Goal: Task Accomplishment & Management: Manage account settings

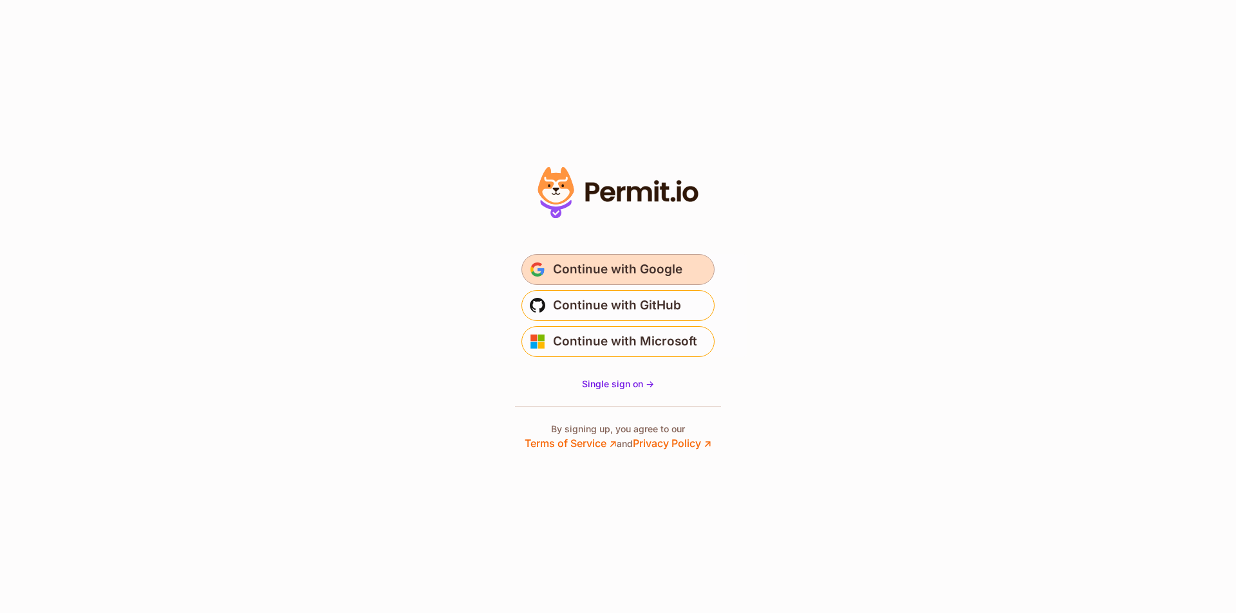
click at [576, 278] on span "Continue with Google" at bounding box center [617, 269] width 129 height 21
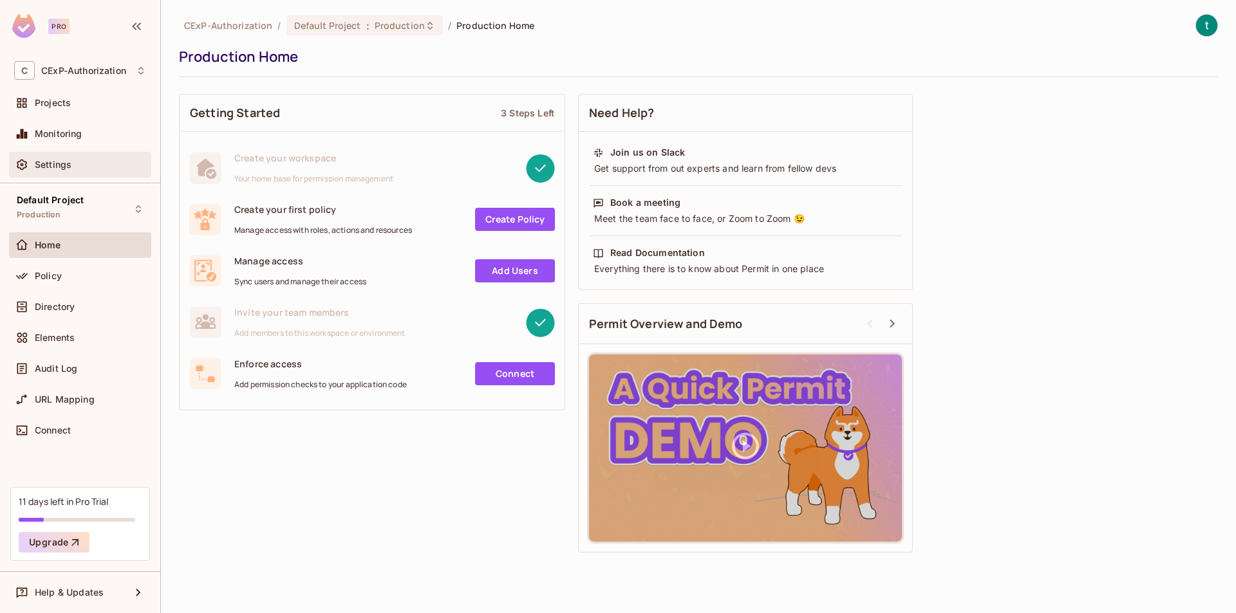
click at [41, 169] on span "Settings" at bounding box center [53, 165] width 37 height 10
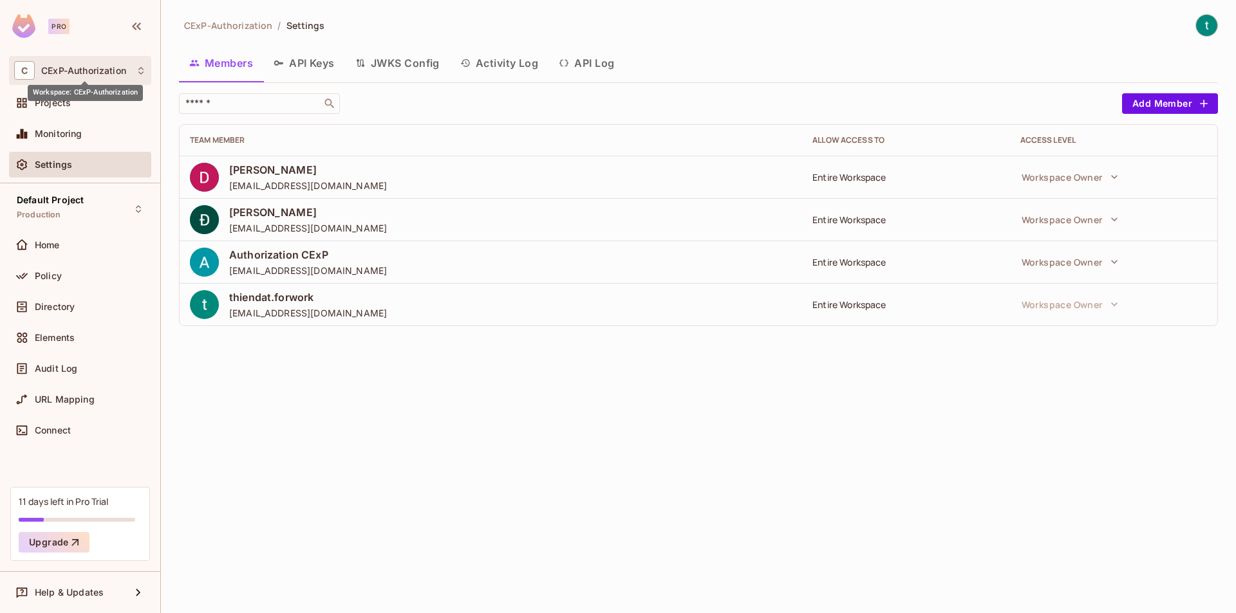
click at [118, 72] on span "CExP-Authorization" at bounding box center [83, 71] width 85 height 10
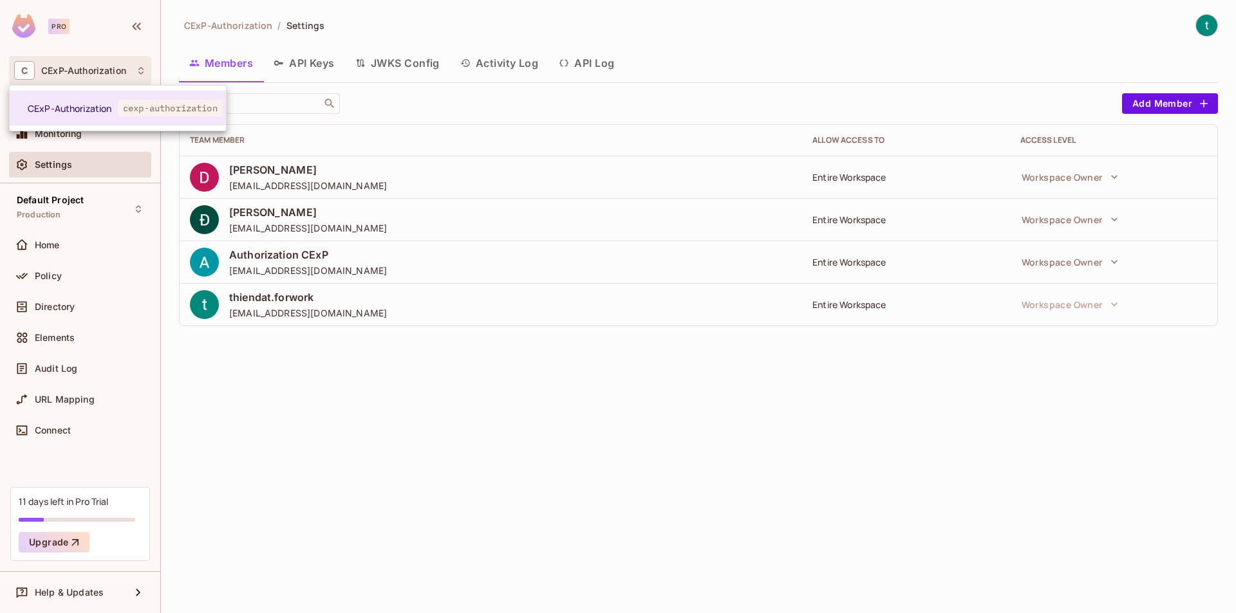
click at [134, 23] on div at bounding box center [618, 306] width 1236 height 613
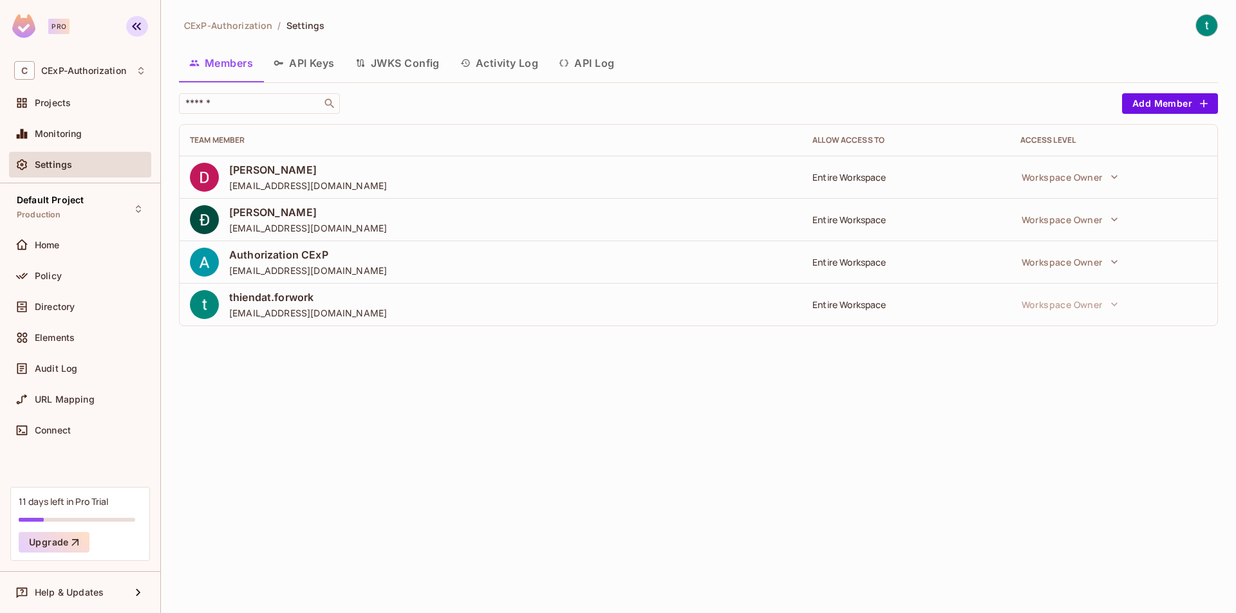
click at [136, 28] on icon "button" at bounding box center [136, 26] width 15 height 15
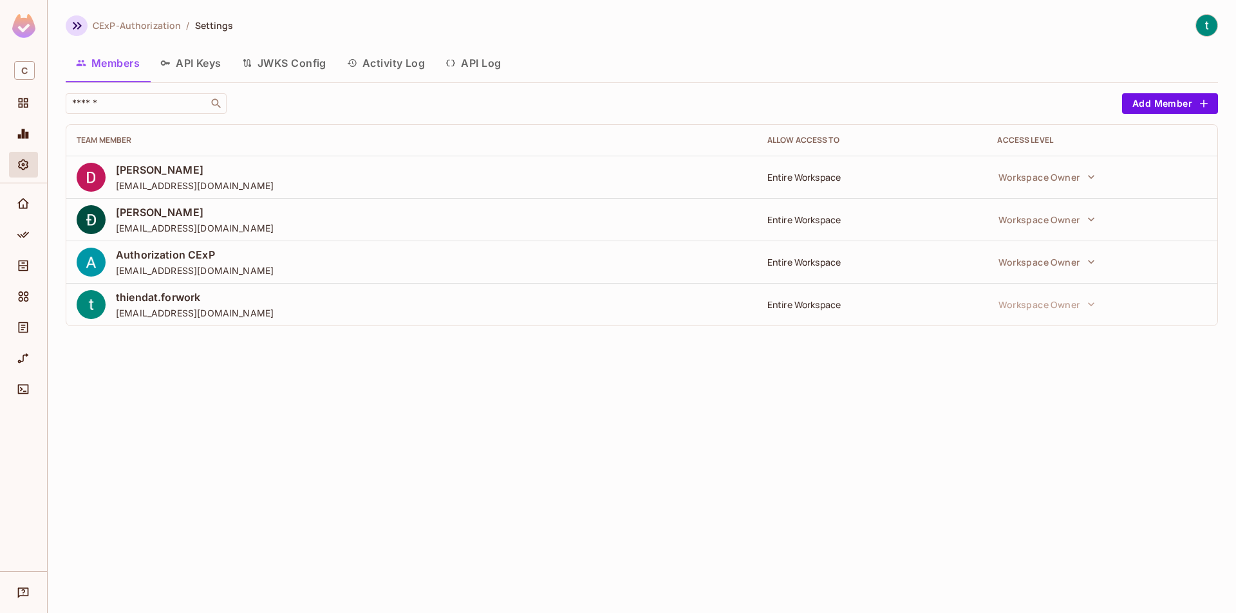
click at [85, 30] on button "button" at bounding box center [77, 25] width 22 height 21
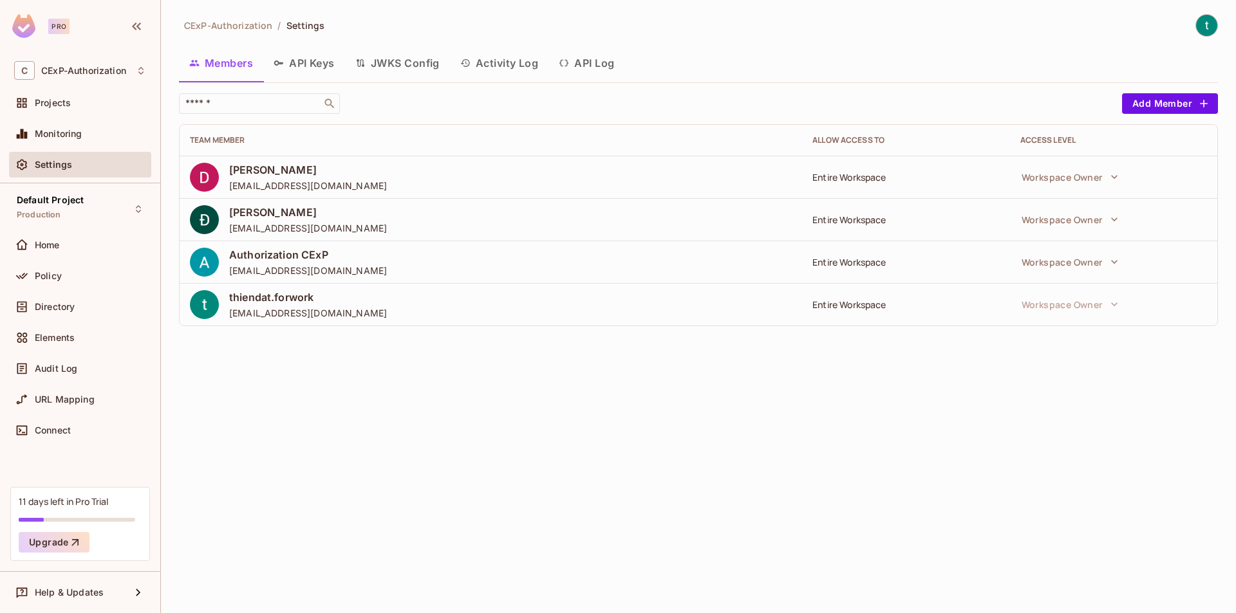
click at [1207, 21] on img at bounding box center [1206, 25] width 21 height 21
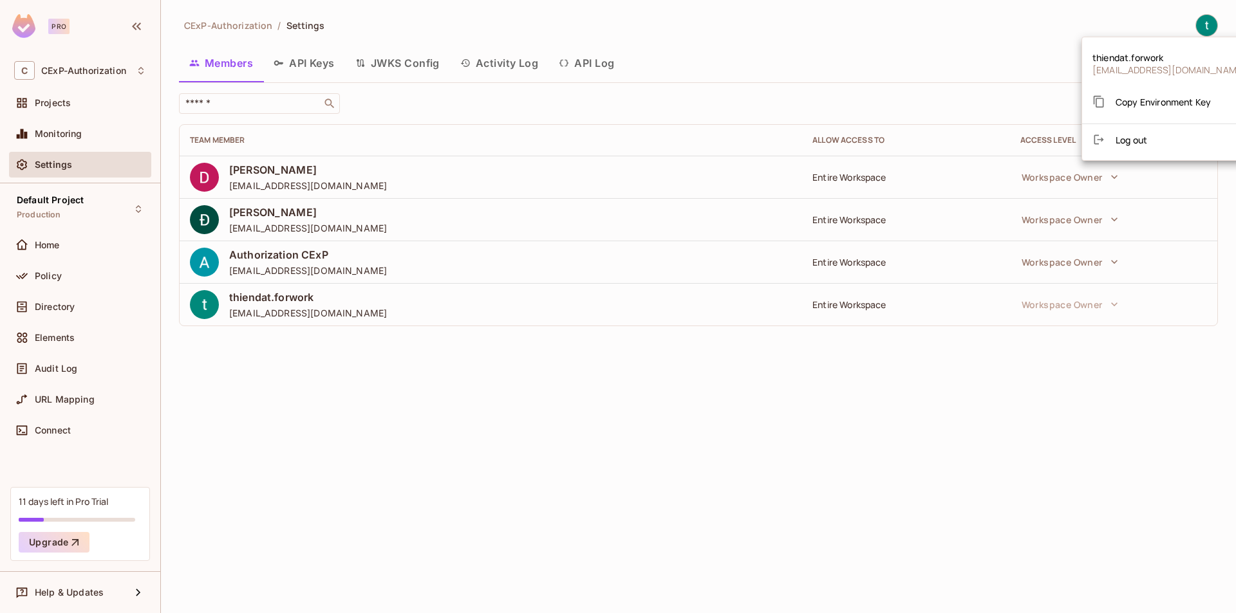
click at [1047, 352] on div at bounding box center [618, 306] width 1236 height 613
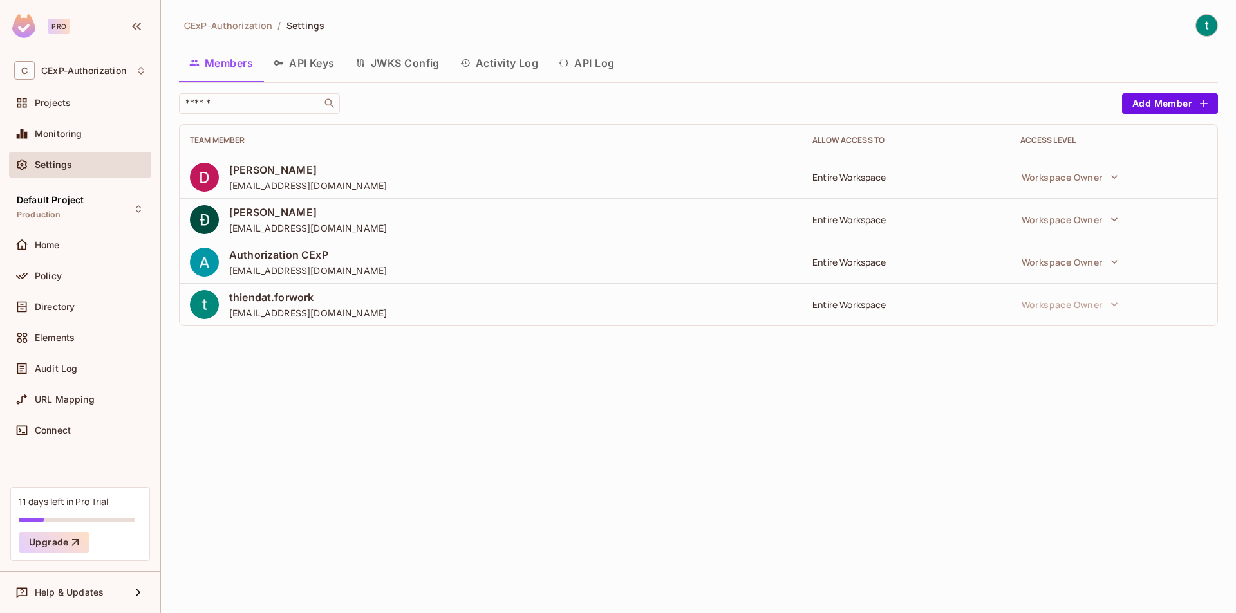
click at [1209, 28] on img at bounding box center [1206, 25] width 21 height 21
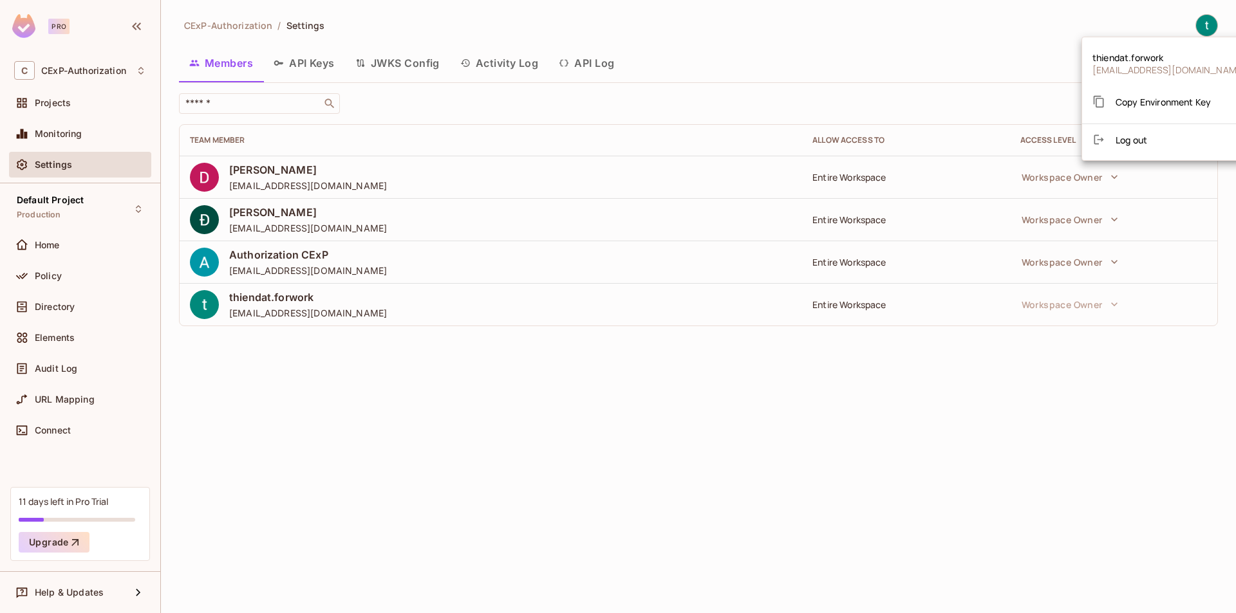
drag, startPoint x: 731, startPoint y: 409, endPoint x: 748, endPoint y: 401, distance: 19.0
click at [733, 407] on div at bounding box center [618, 306] width 1236 height 613
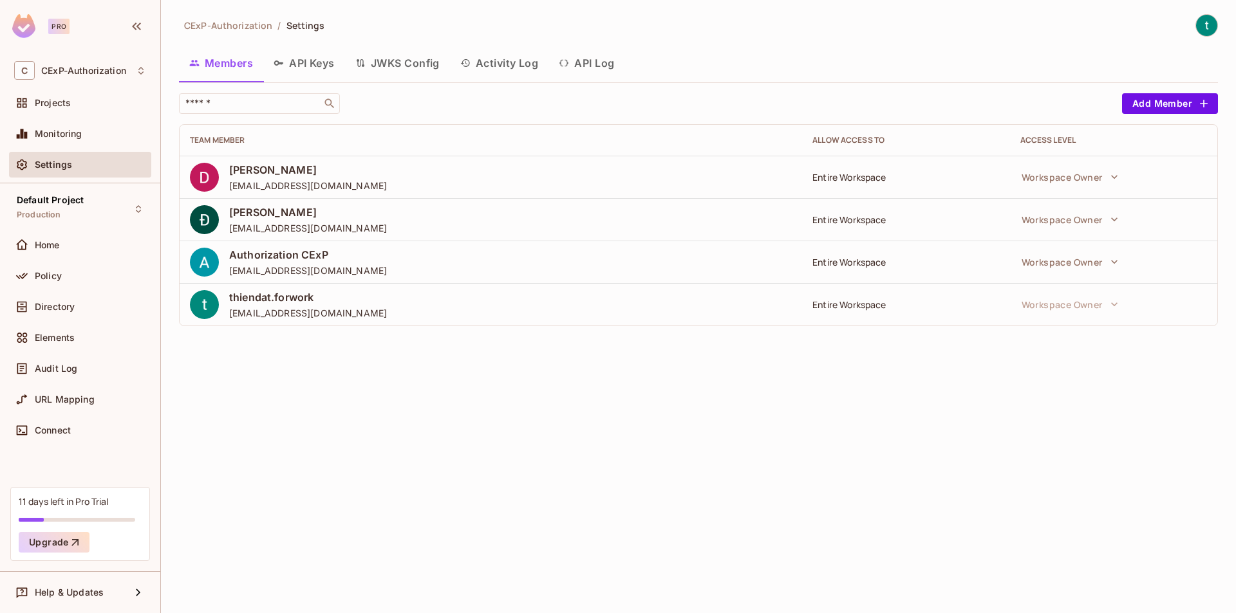
click at [65, 23] on div "Pro" at bounding box center [58, 26] width 21 height 15
click at [144, 28] on button "button" at bounding box center [137, 26] width 22 height 21
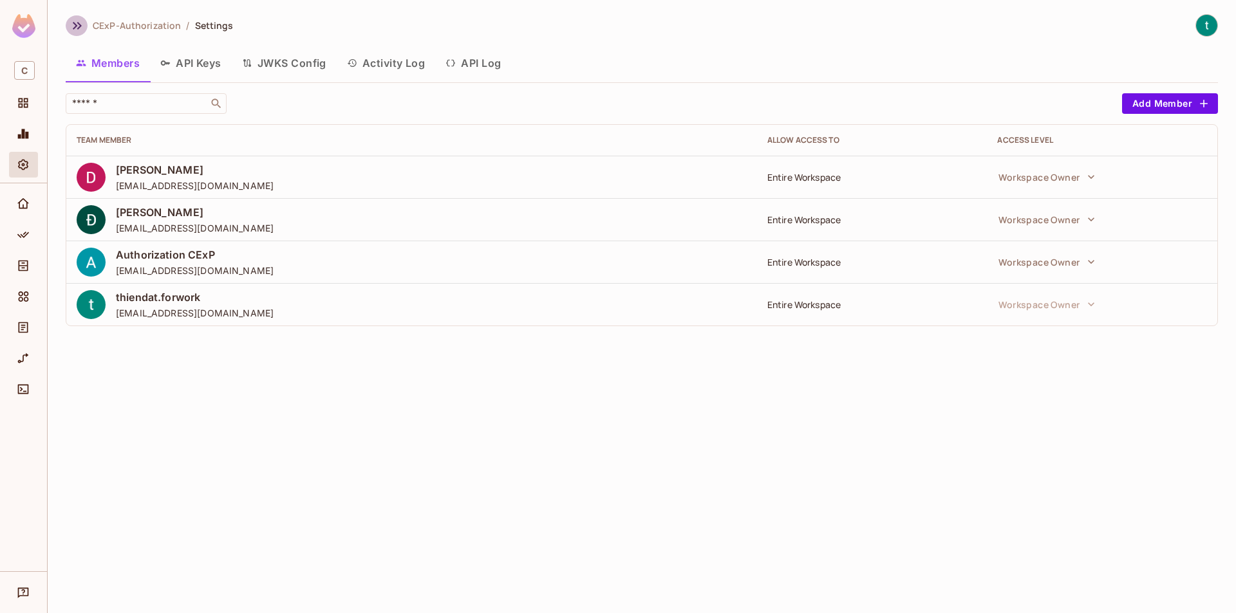
click at [68, 23] on button "button" at bounding box center [77, 25] width 22 height 21
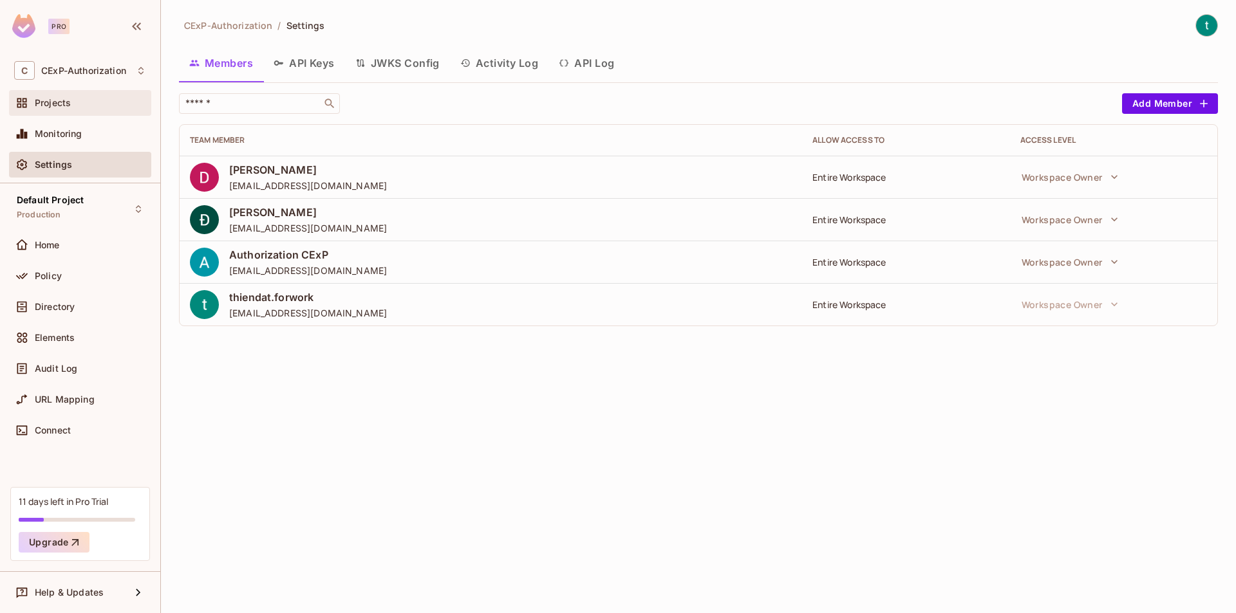
click at [64, 108] on span "Projects" at bounding box center [53, 103] width 36 height 10
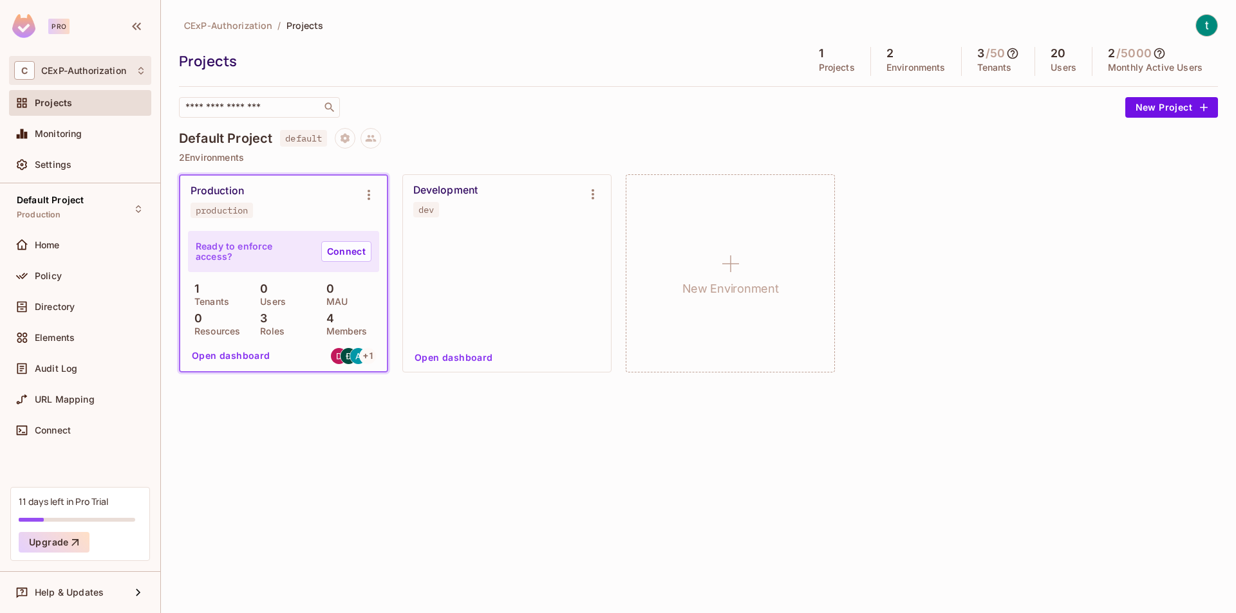
click at [135, 73] on div "C CExP-Authorization" at bounding box center [80, 70] width 132 height 19
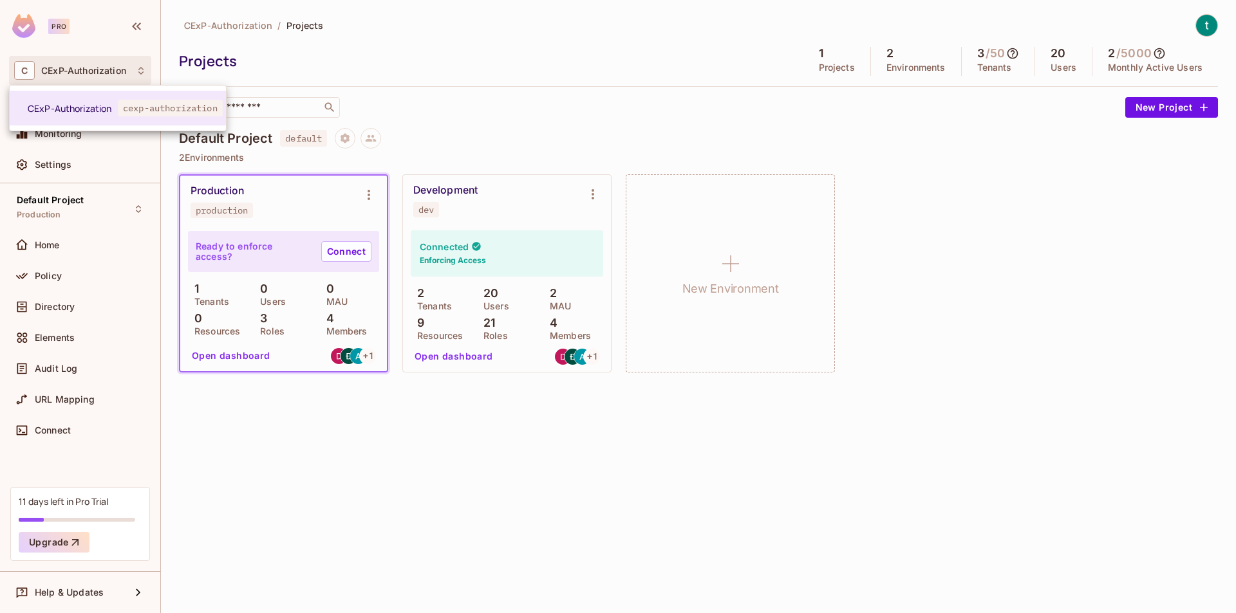
click at [768, 121] on div at bounding box center [618, 306] width 1236 height 613
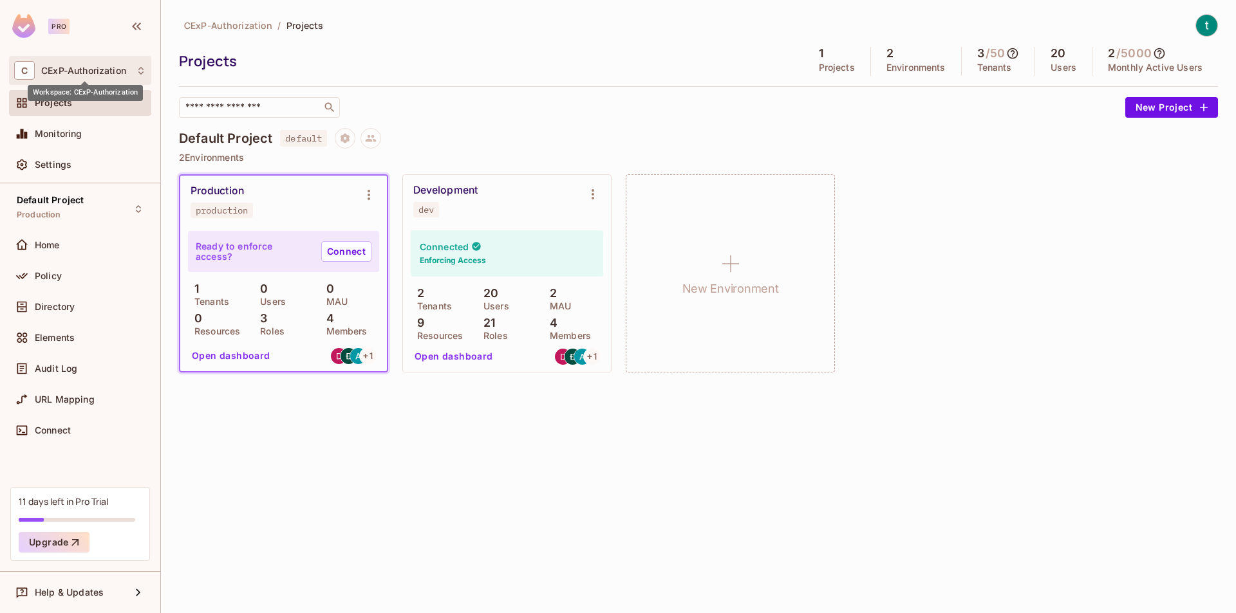
click at [96, 69] on span "CExP-Authorization" at bounding box center [83, 71] width 85 height 10
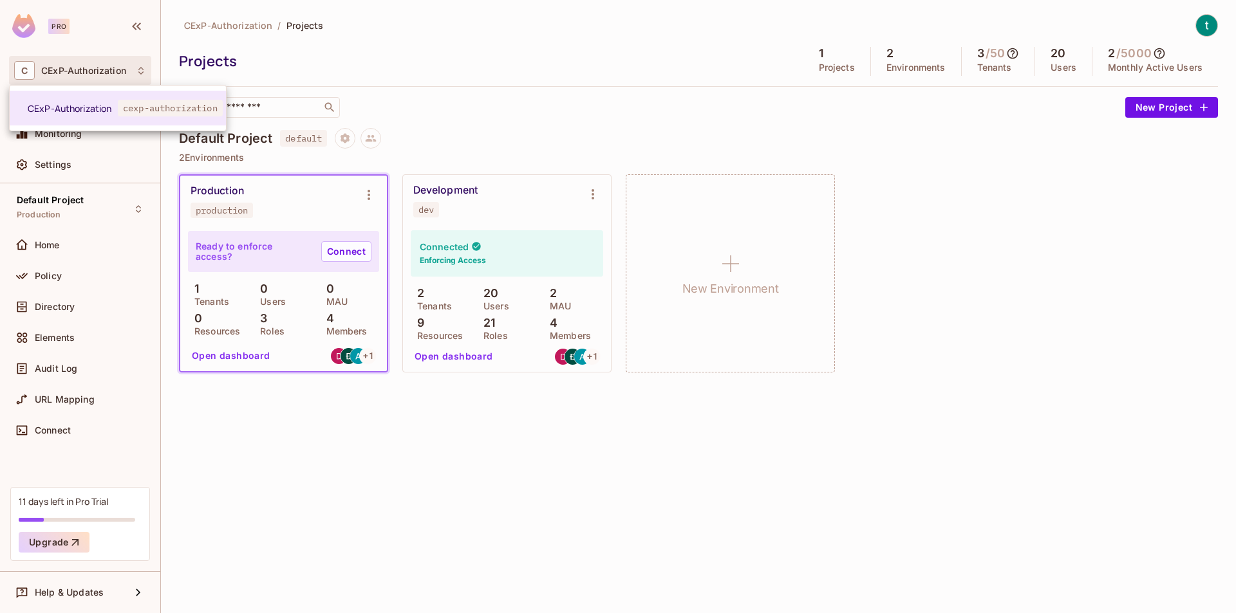
click at [106, 167] on div at bounding box center [618, 306] width 1236 height 613
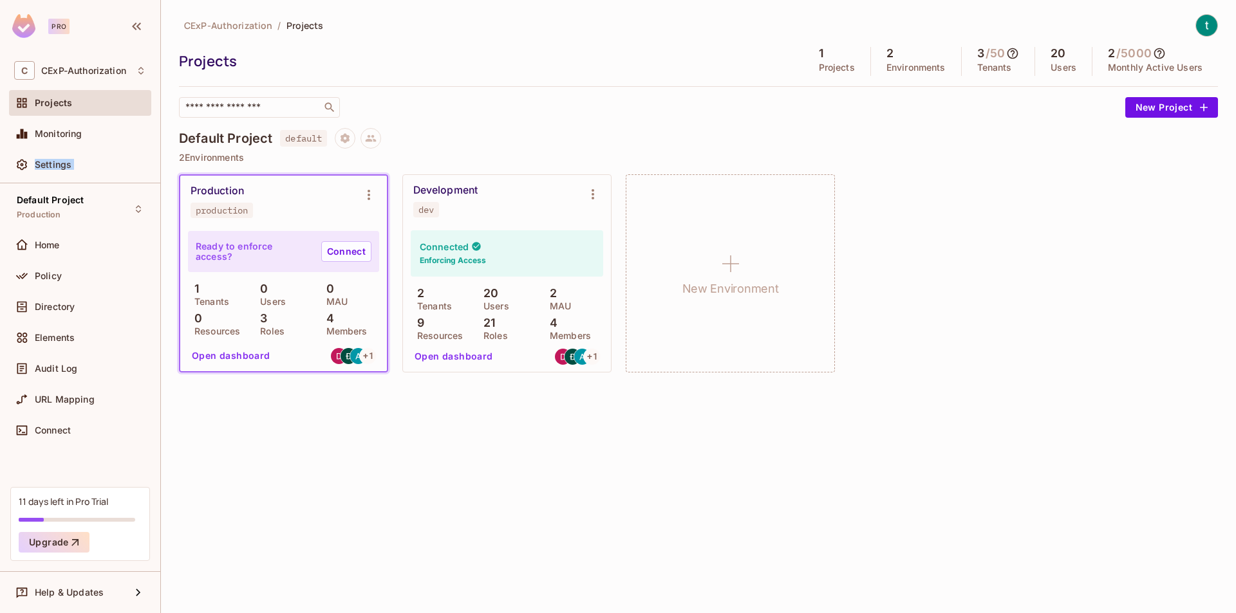
click at [106, 167] on div "Settings" at bounding box center [90, 165] width 111 height 10
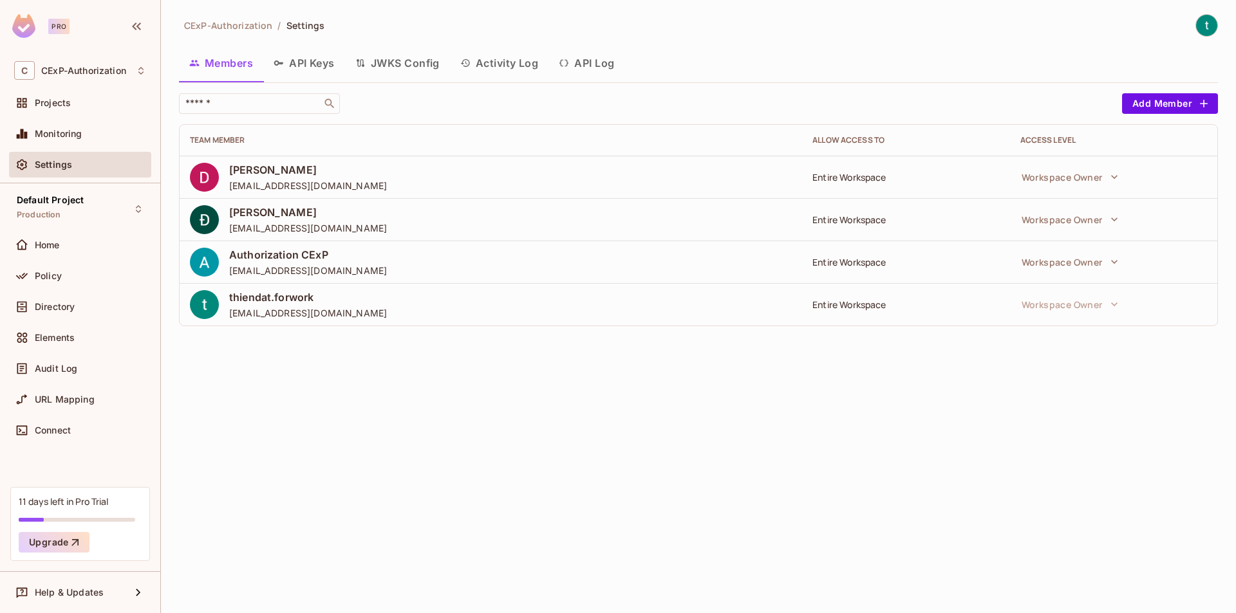
click at [799, 33] on div "CExP-Authorization / Settings" at bounding box center [698, 25] width 1039 height 23
click at [299, 64] on button "API Keys" at bounding box center [304, 63] width 82 height 32
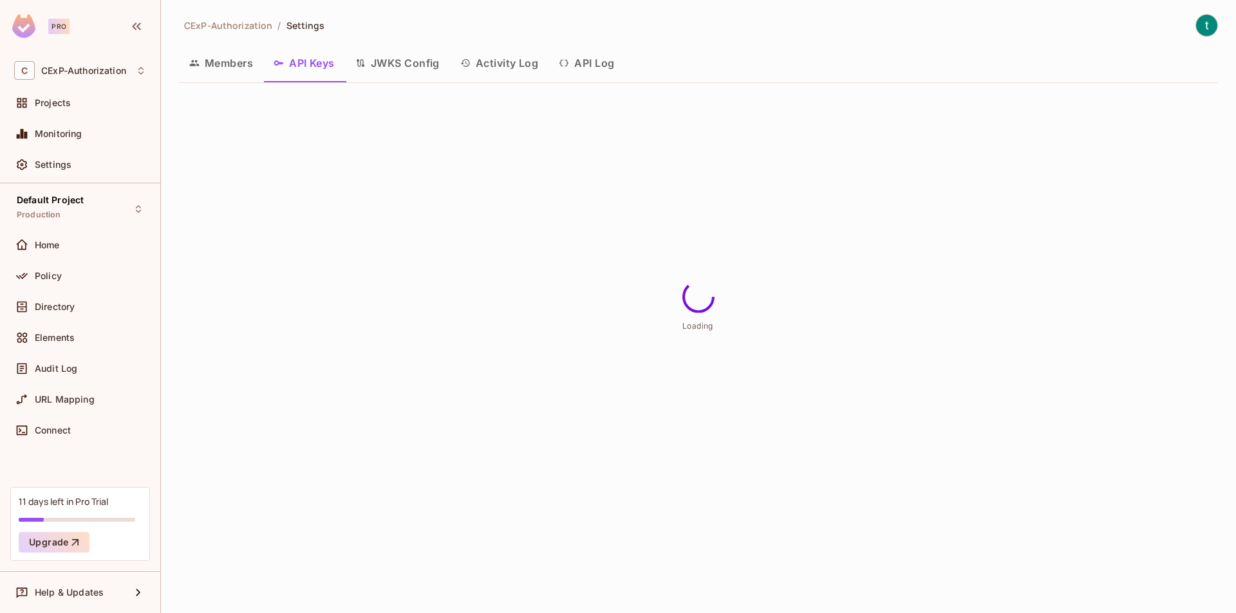
click at [417, 60] on button "JWKS Config" at bounding box center [397, 63] width 105 height 32
click at [494, 57] on button "Activity Log" at bounding box center [499, 63] width 99 height 32
click at [597, 63] on button "API Log" at bounding box center [586, 63] width 76 height 32
click at [201, 57] on button "Members" at bounding box center [221, 63] width 84 height 32
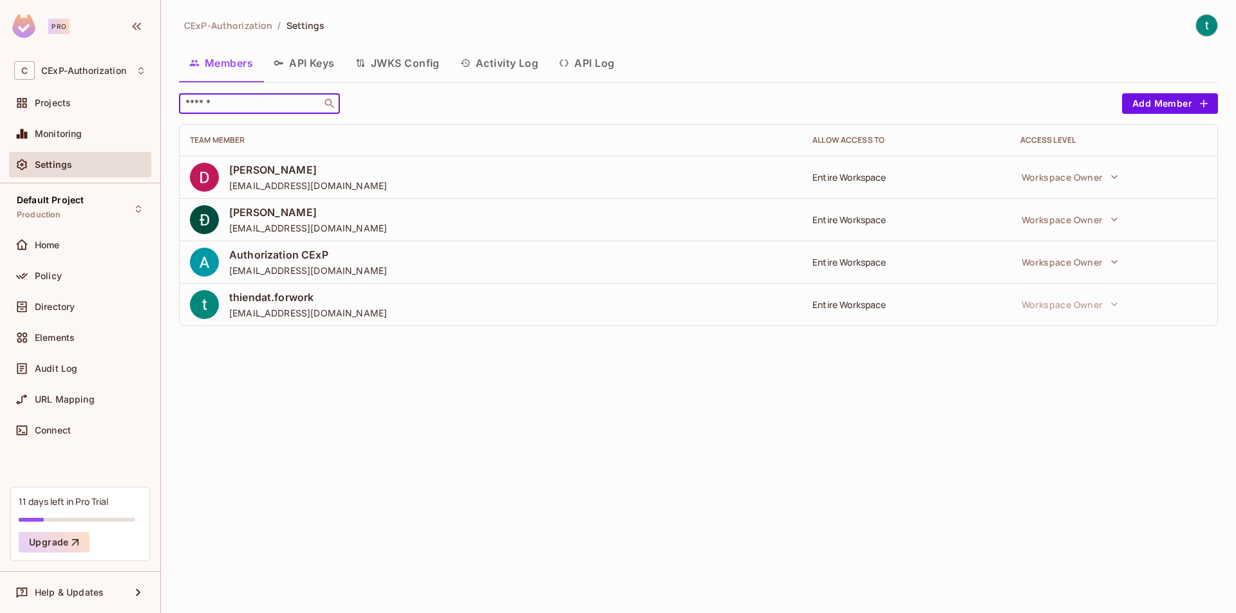
click at [215, 100] on input "text" at bounding box center [250, 103] width 135 height 13
click at [379, 94] on div "CExP-Authorization / Settings Members API Keys JWKS Config Activity Log API Log…" at bounding box center [698, 175] width 1039 height 322
click at [1115, 181] on icon "button" at bounding box center [1114, 177] width 13 height 13
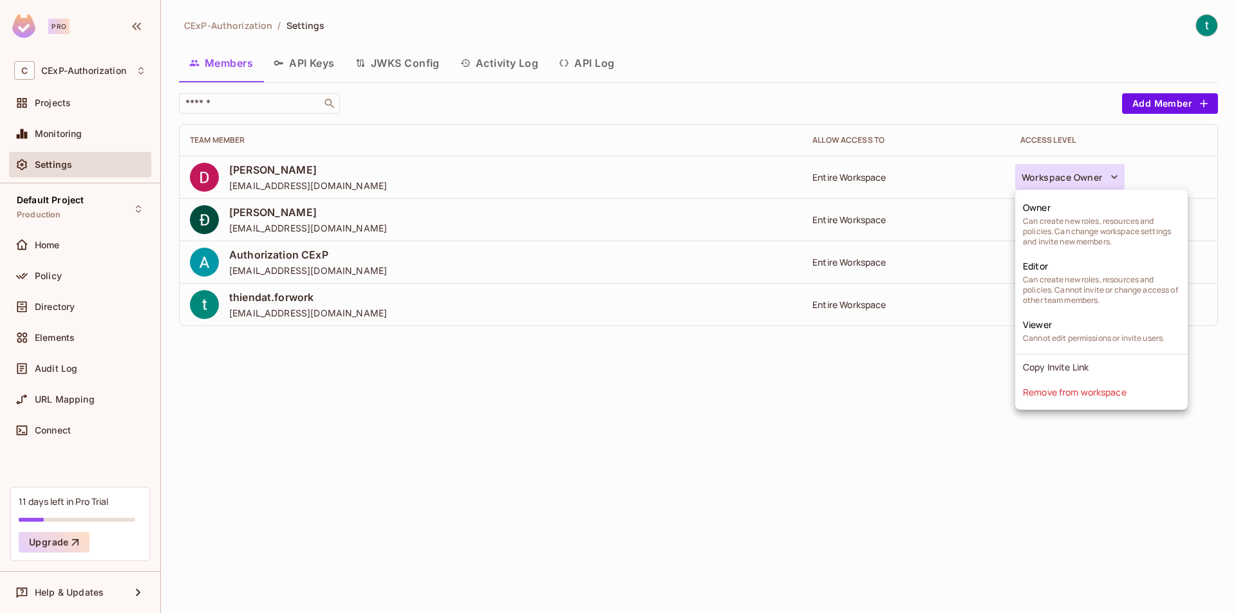
click at [951, 87] on div at bounding box center [618, 306] width 1236 height 613
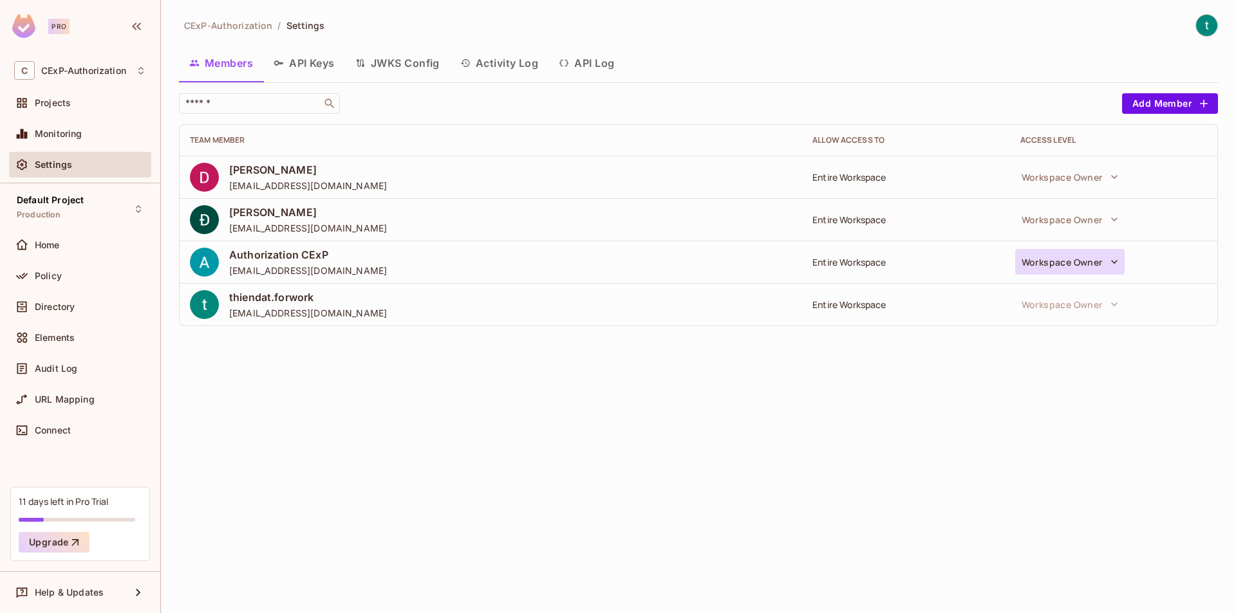
click at [1114, 265] on icon "button" at bounding box center [1114, 261] width 13 height 13
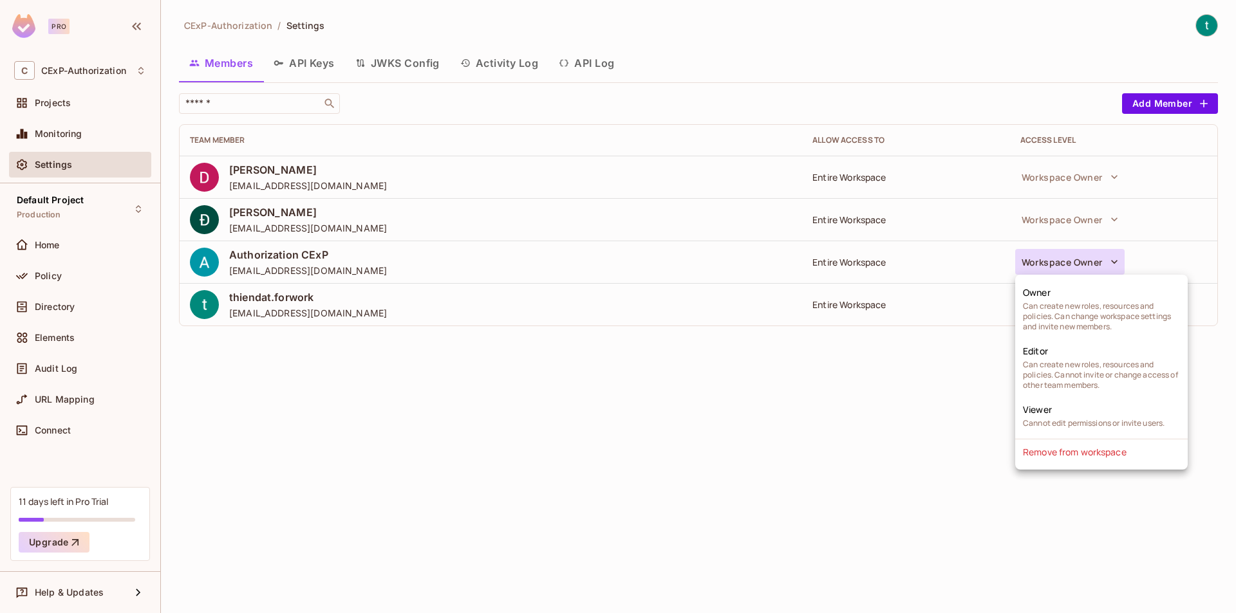
click at [855, 350] on div at bounding box center [618, 306] width 1236 height 613
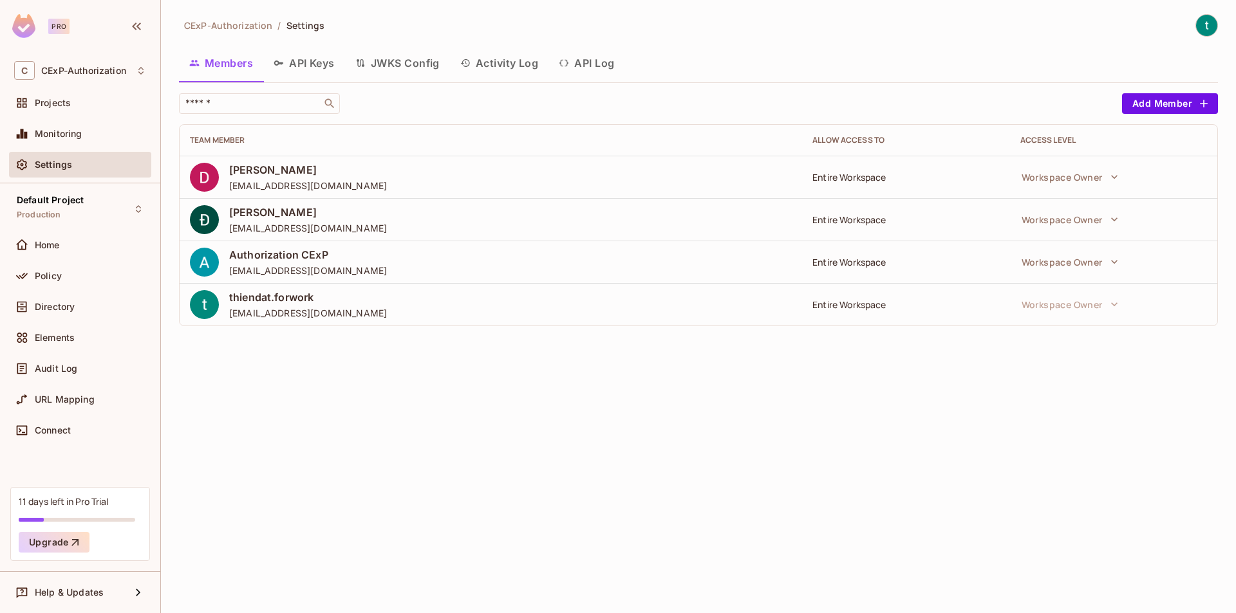
click at [405, 264] on div "Authorization CExP [EMAIL_ADDRESS][DOMAIN_NAME]" at bounding box center [491, 262] width 602 height 29
click at [871, 303] on div "Entire Workspace" at bounding box center [905, 305] width 187 height 12
click at [1046, 385] on div "CExP-Authorization / Settings Members API Keys JWKS Config Activity Log API Log…" at bounding box center [698, 306] width 1075 height 613
click at [844, 261] on div "Entire Workspace" at bounding box center [905, 262] width 187 height 12
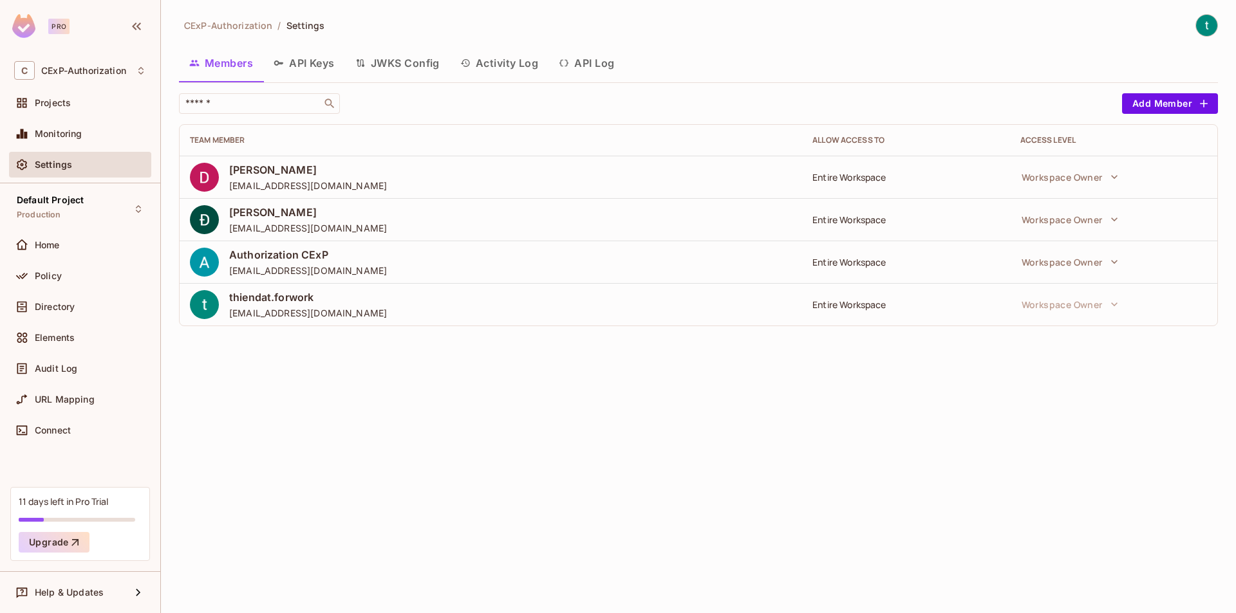
click at [207, 178] on img at bounding box center [204, 177] width 29 height 29
click at [250, 172] on span "[PERSON_NAME]" at bounding box center [308, 170] width 158 height 14
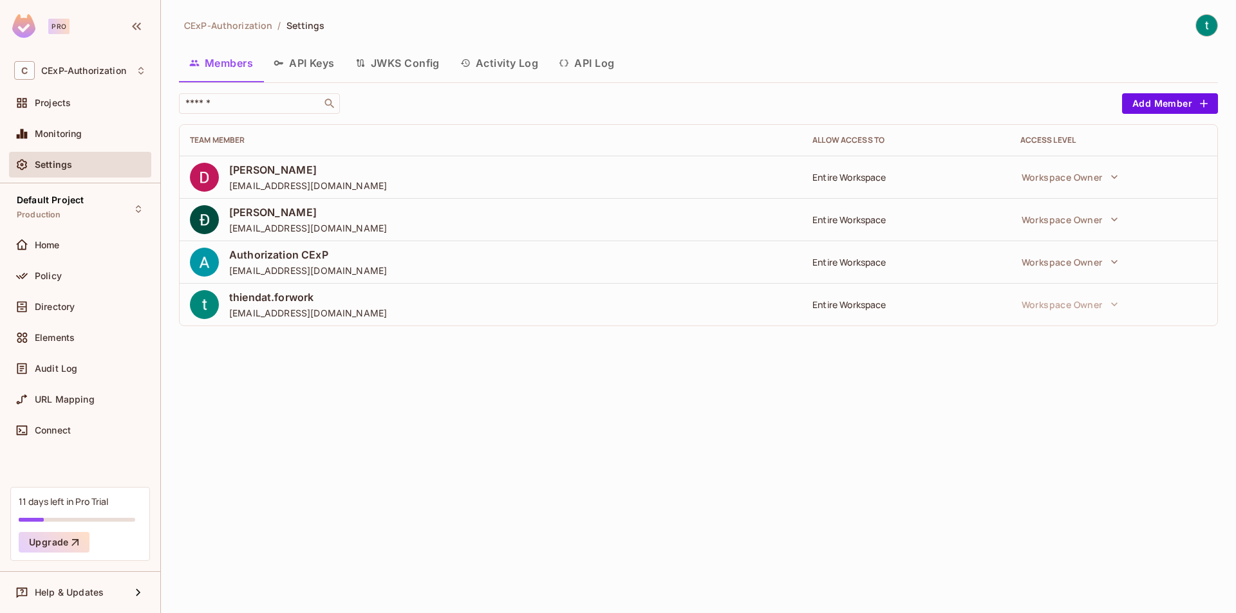
click at [318, 177] on div "[PERSON_NAME] [EMAIL_ADDRESS][DOMAIN_NAME]" at bounding box center [308, 177] width 158 height 29
click at [853, 268] on div "Entire Workspace" at bounding box center [905, 262] width 187 height 12
click at [886, 266] on div "Entire Workspace" at bounding box center [905, 262] width 187 height 12
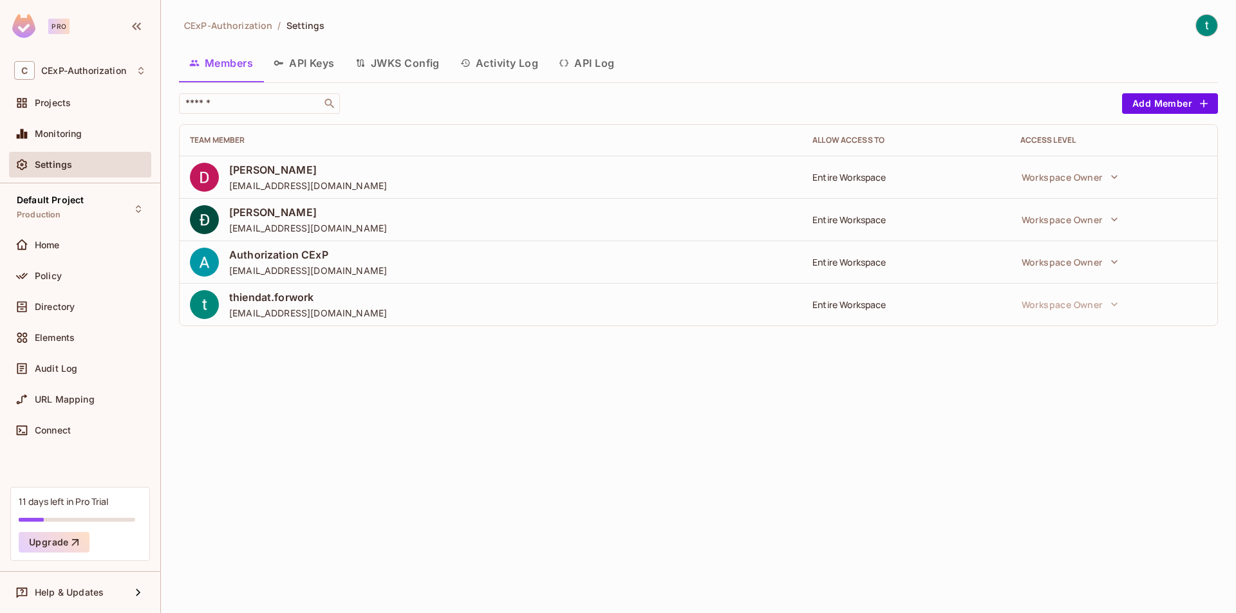
click at [310, 295] on span "thiendat.forwork" at bounding box center [308, 297] width 158 height 14
click at [350, 292] on span "thiendat.forwork" at bounding box center [308, 297] width 158 height 14
click at [1097, 176] on button "Workspace Owner" at bounding box center [1069, 177] width 109 height 26
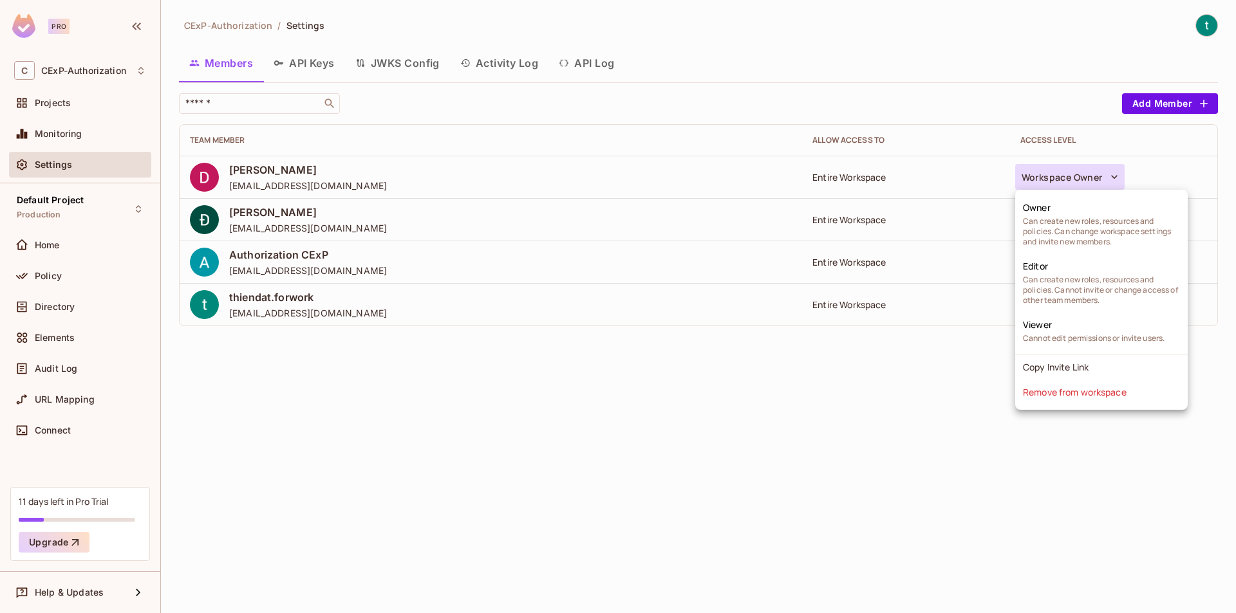
click at [1205, 27] on div at bounding box center [618, 306] width 1236 height 613
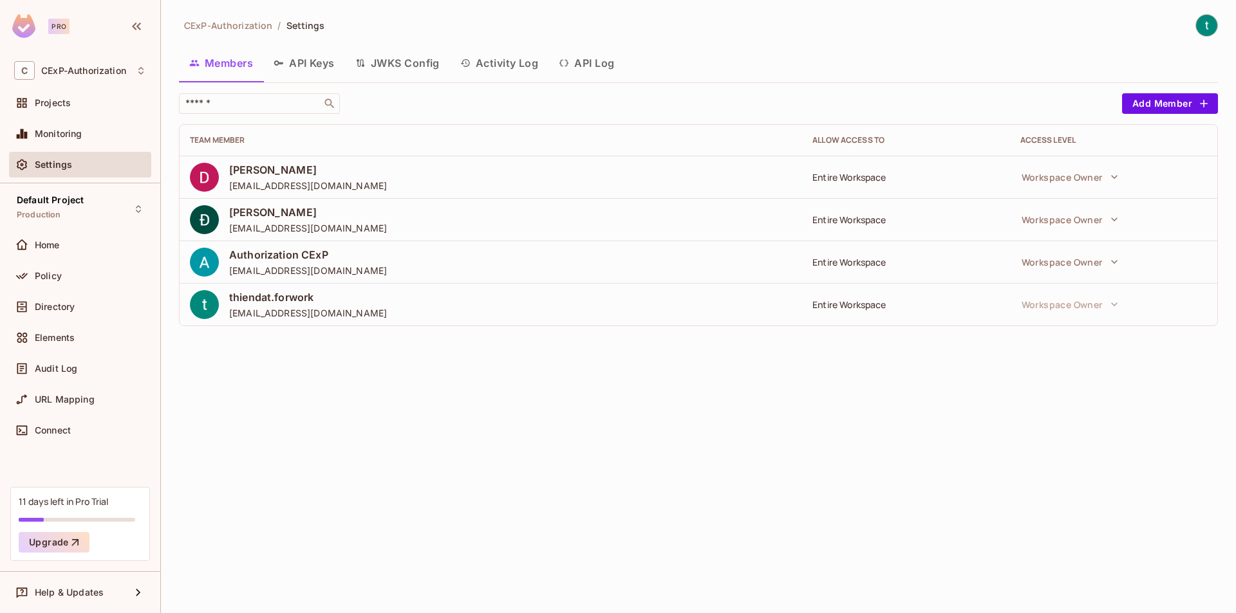
click at [1206, 28] on img at bounding box center [1206, 25] width 21 height 21
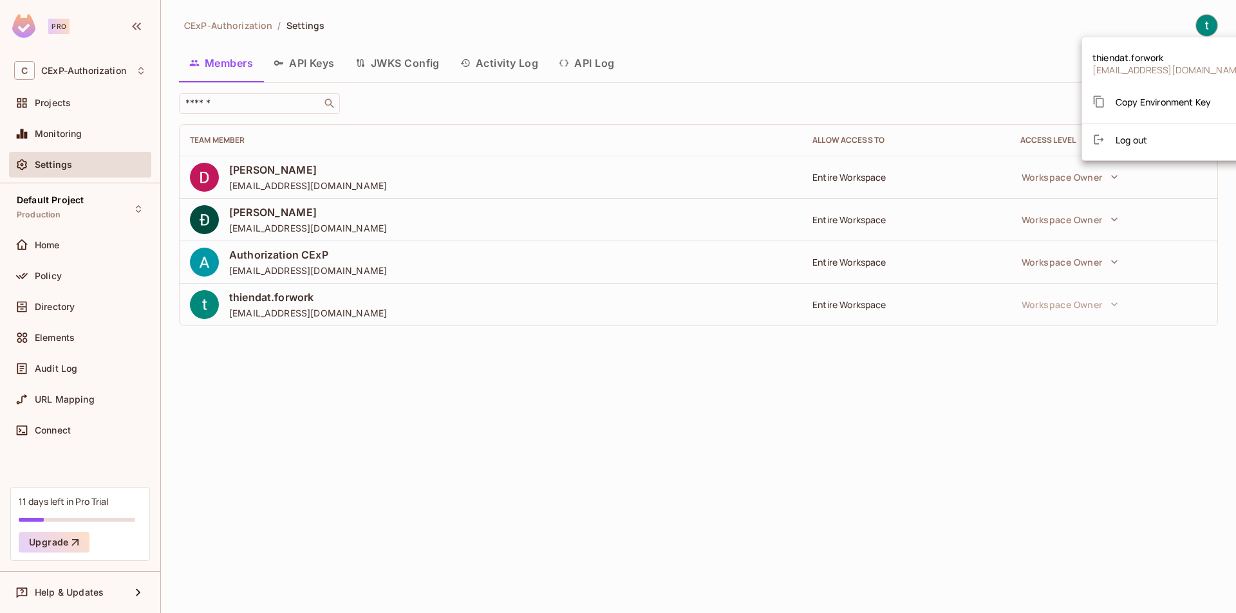
drag, startPoint x: 1171, startPoint y: 53, endPoint x: 1076, endPoint y: 48, distance: 94.8
click at [1076, 48] on div "thiendat.forwork [EMAIL_ADDRESS][DOMAIN_NAME] Copy Environment Key Log out" at bounding box center [618, 306] width 1236 height 613
click at [1073, 178] on div at bounding box center [618, 306] width 1236 height 613
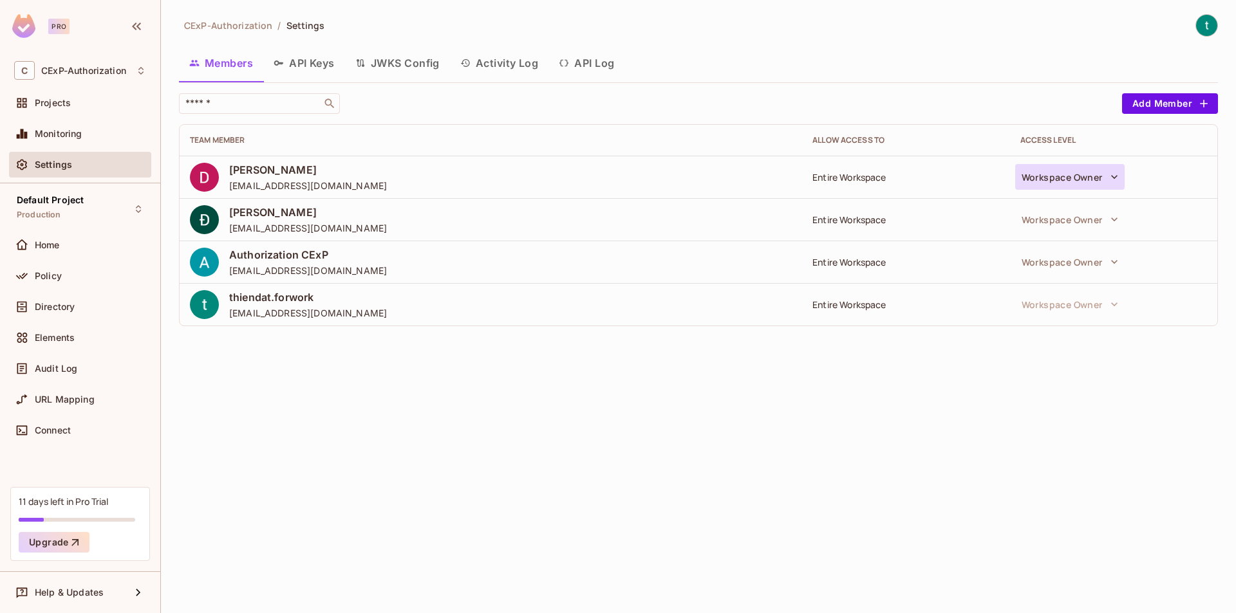
click at [1079, 169] on button "Workspace Owner" at bounding box center [1069, 177] width 109 height 26
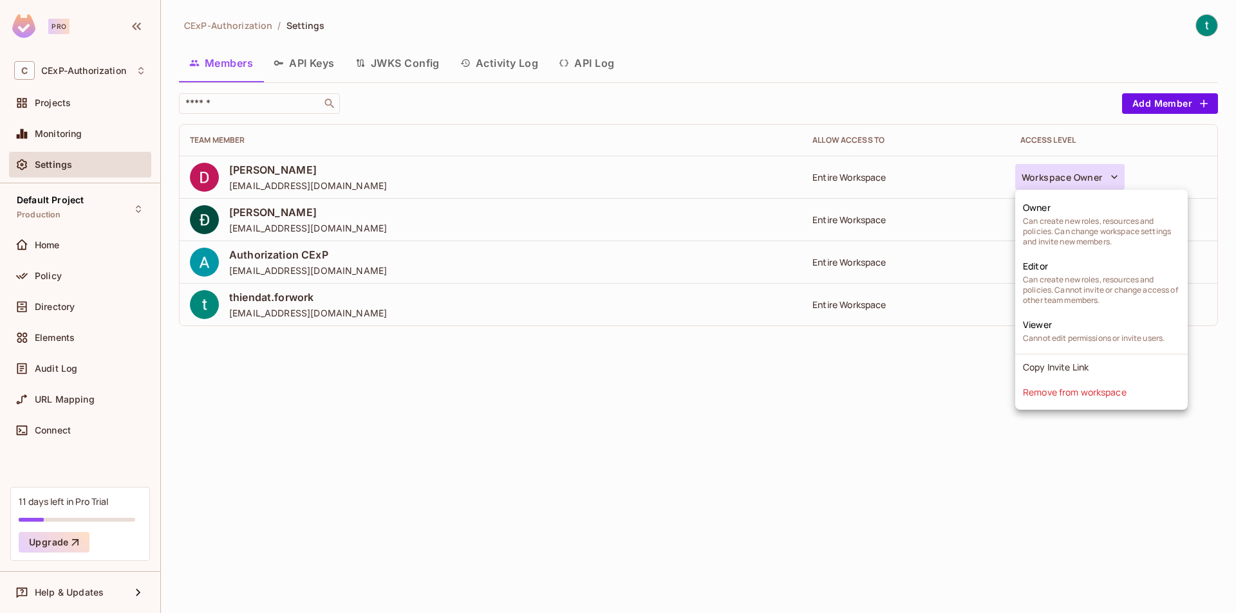
click at [1160, 141] on div at bounding box center [618, 306] width 1236 height 613
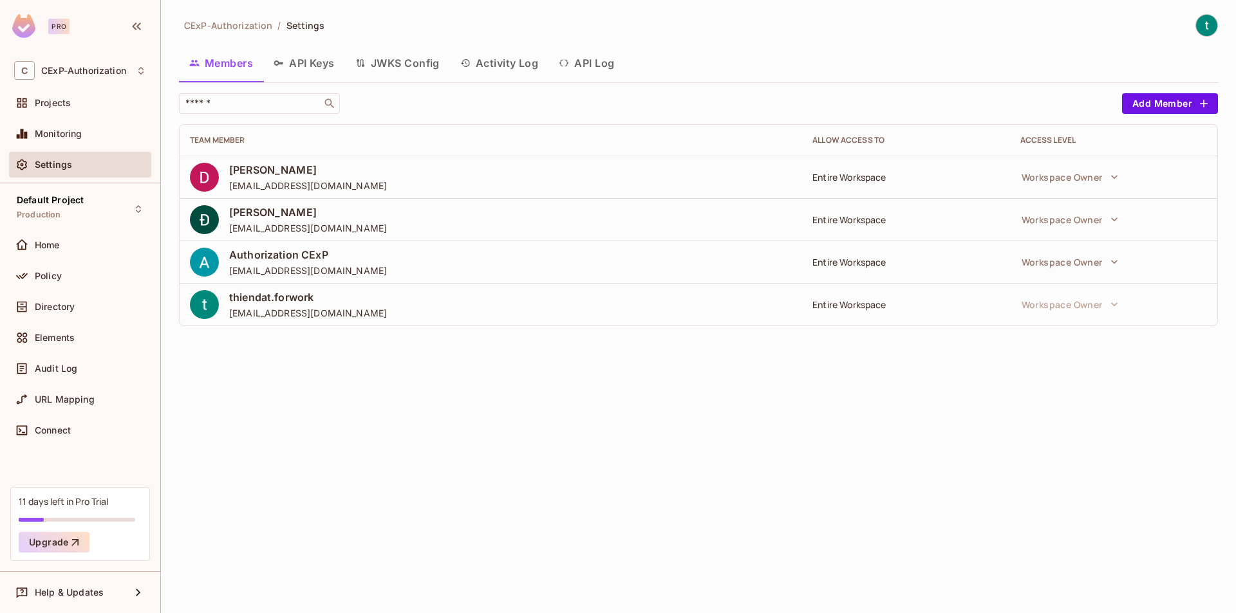
click at [1207, 26] on img at bounding box center [1206, 25] width 21 height 21
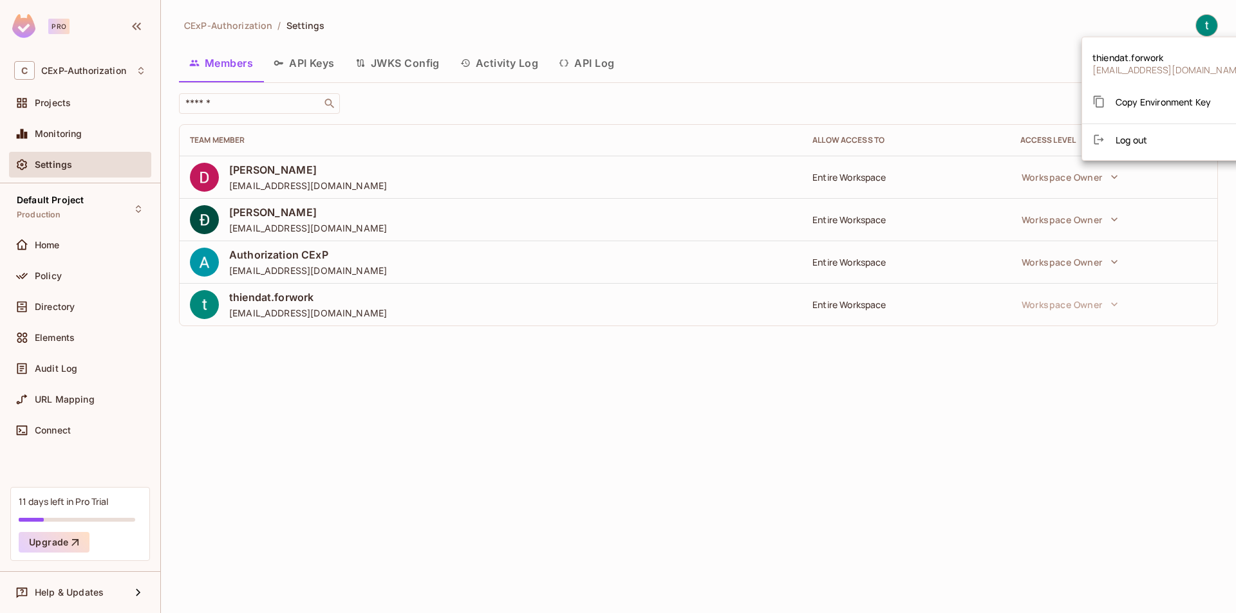
click at [499, 26] on div at bounding box center [618, 306] width 1236 height 613
